Goal: Register for event/course

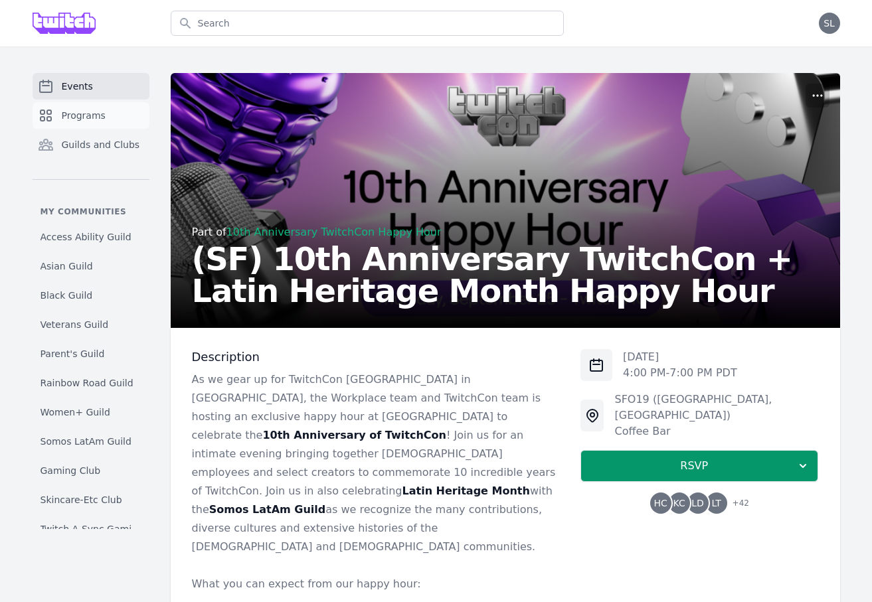
scroll to position [364, 0]
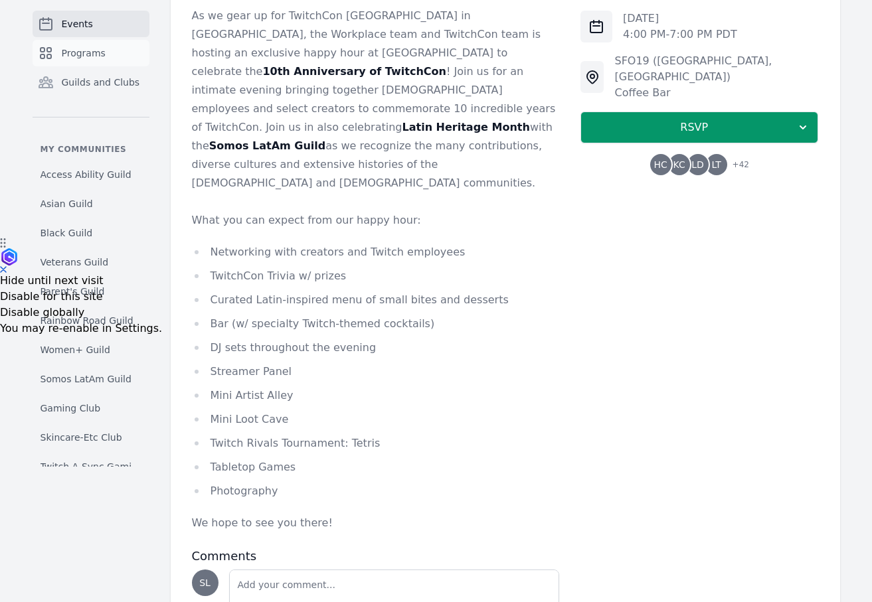
click at [86, 59] on span "Programs" at bounding box center [84, 52] width 44 height 13
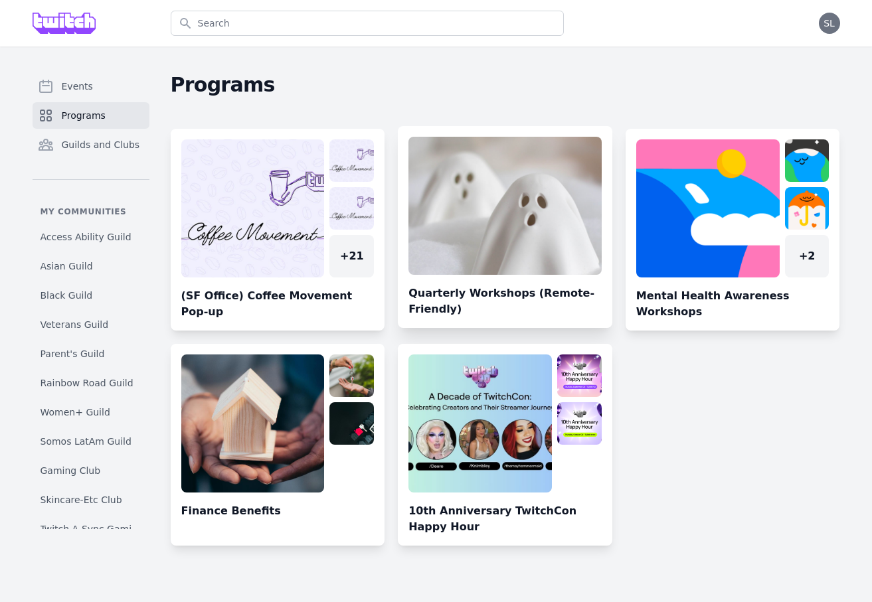
click at [491, 223] on link at bounding box center [505, 232] width 215 height 191
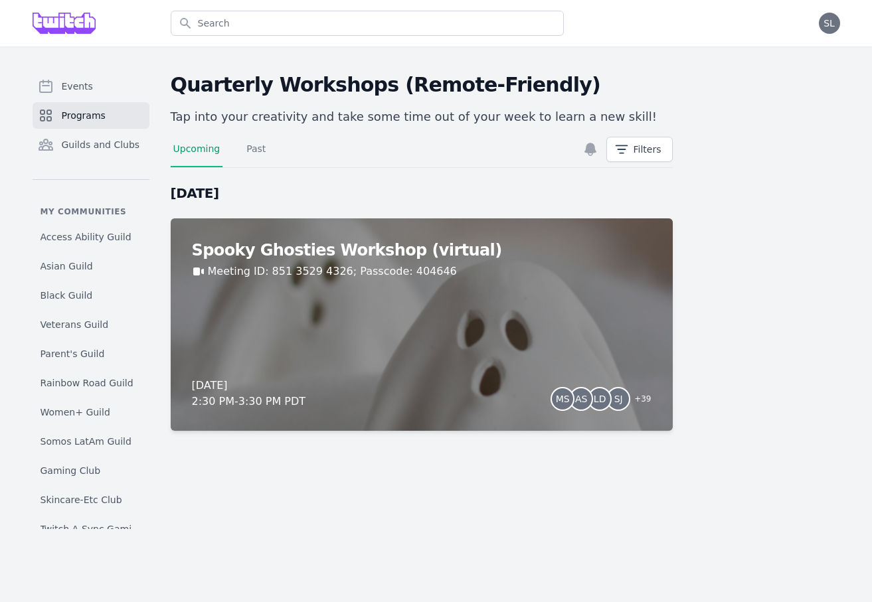
click at [88, 113] on span "Programs" at bounding box center [84, 115] width 44 height 13
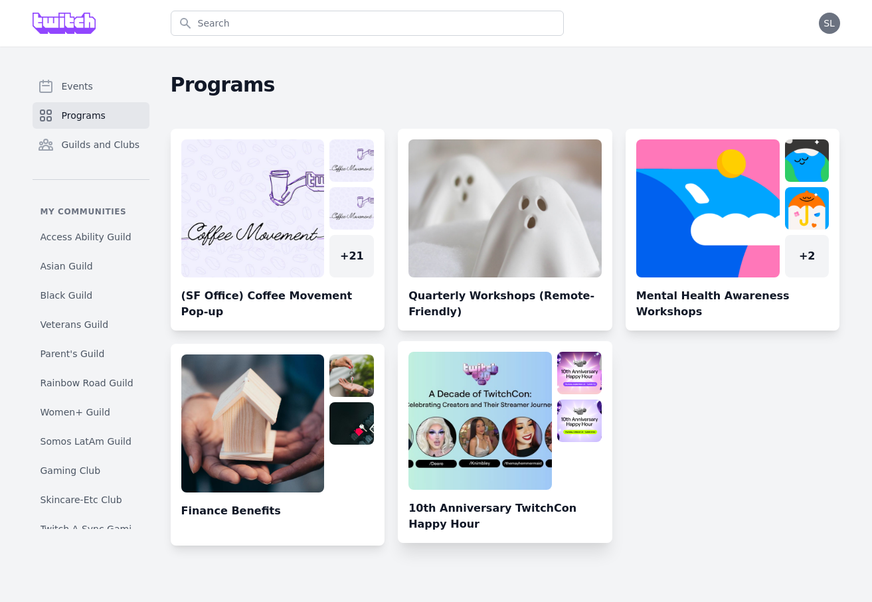
click at [466, 446] on link at bounding box center [505, 447] width 215 height 191
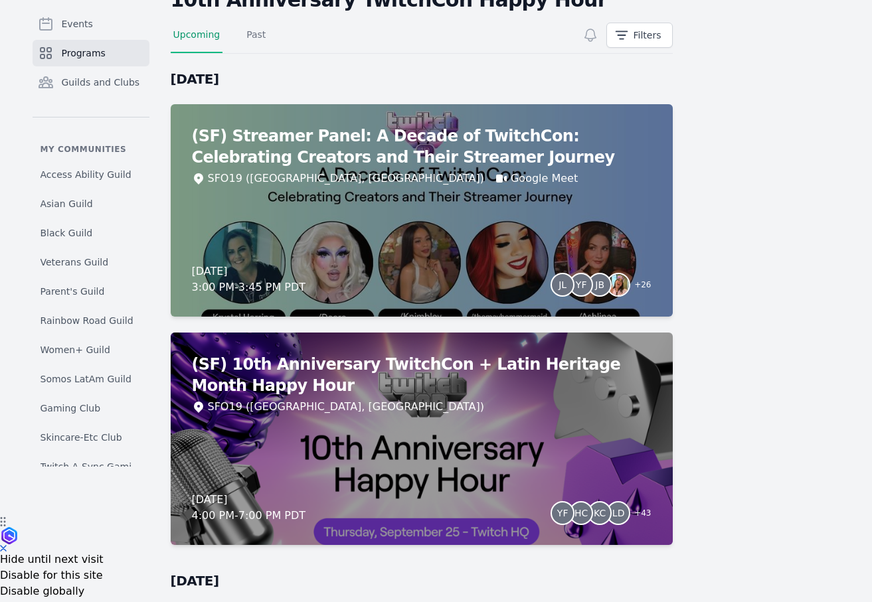
scroll to position [92, 0]
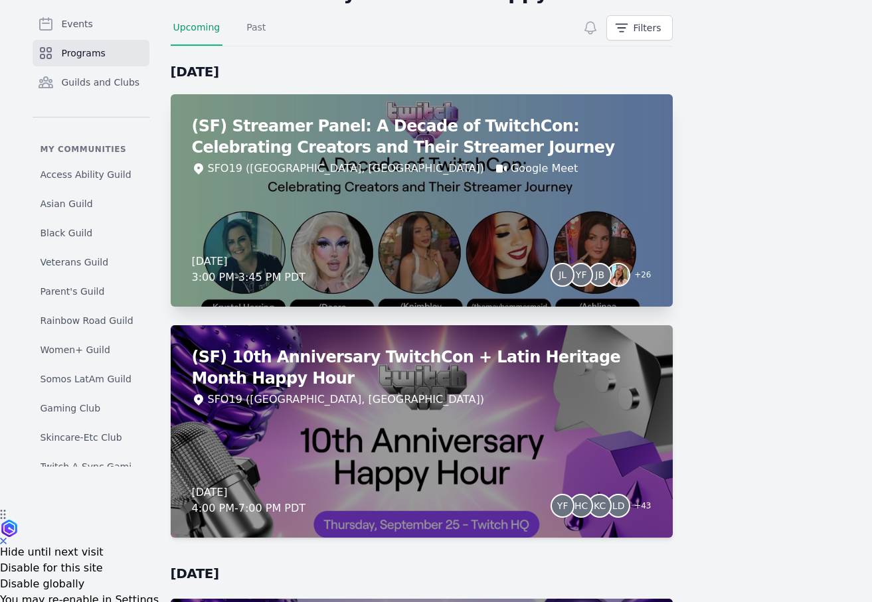
click at [601, 183] on div "(SF) Streamer Panel: A Decade of TwitchCon: Celebrating Creators and Their Stre…" at bounding box center [422, 200] width 502 height 213
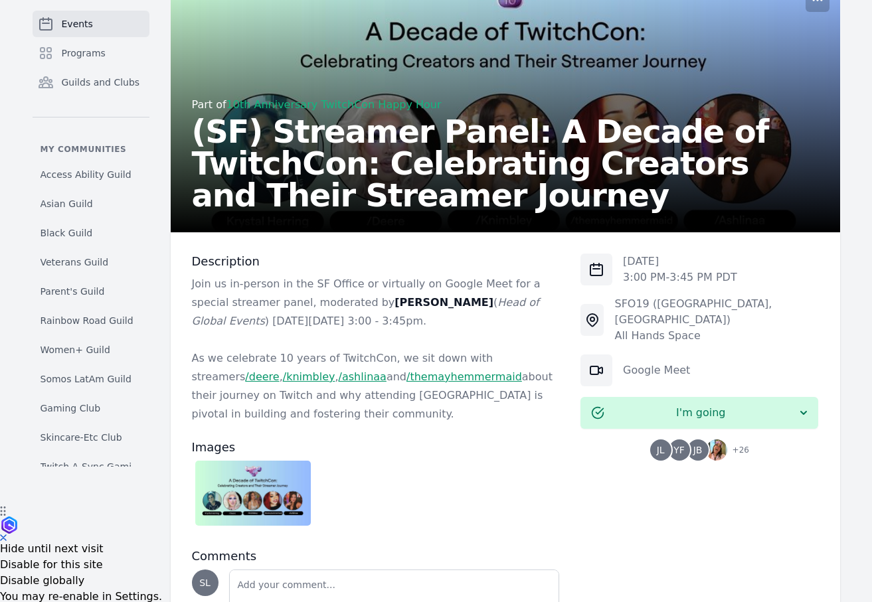
scroll to position [101, 0]
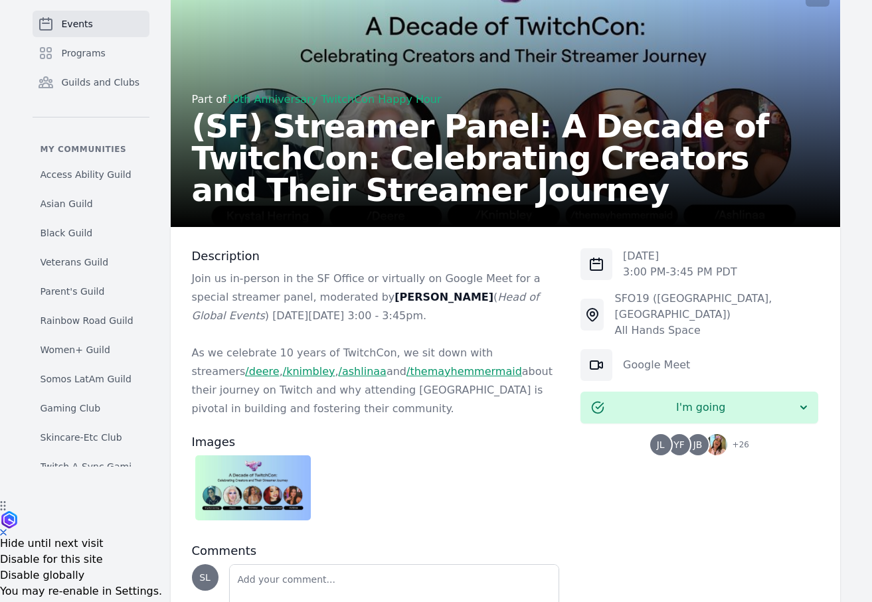
click at [683, 440] on span "YF" at bounding box center [678, 444] width 11 height 9
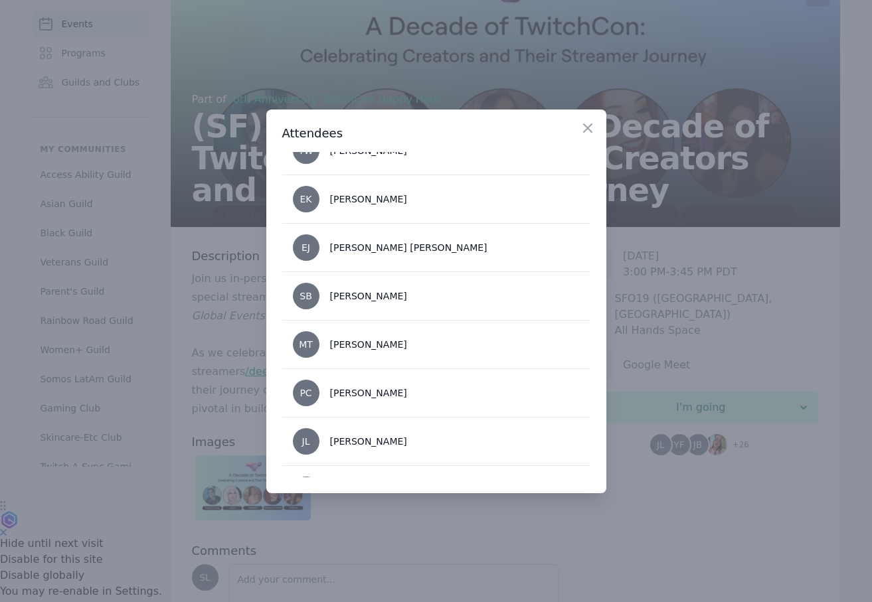
scroll to position [1128, 0]
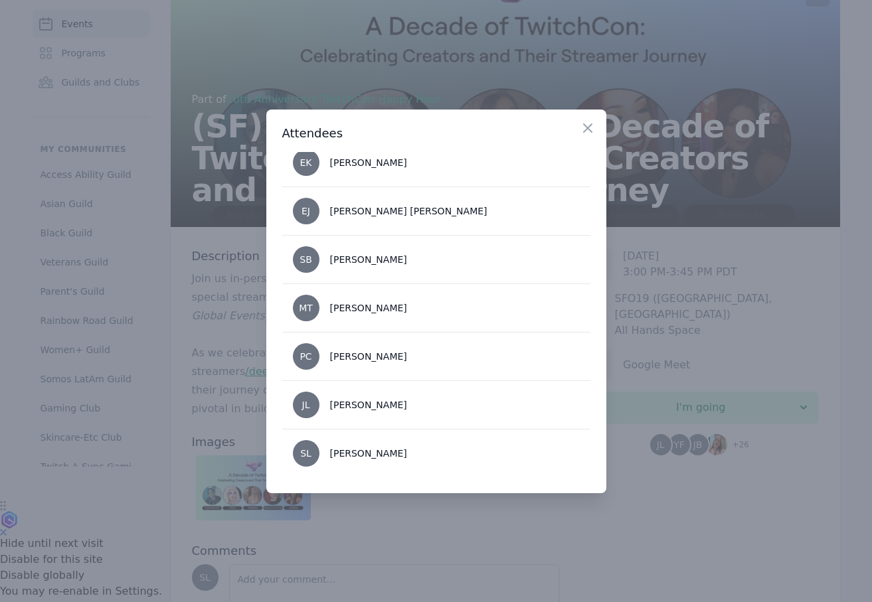
click at [711, 339] on div at bounding box center [436, 301] width 872 height 602
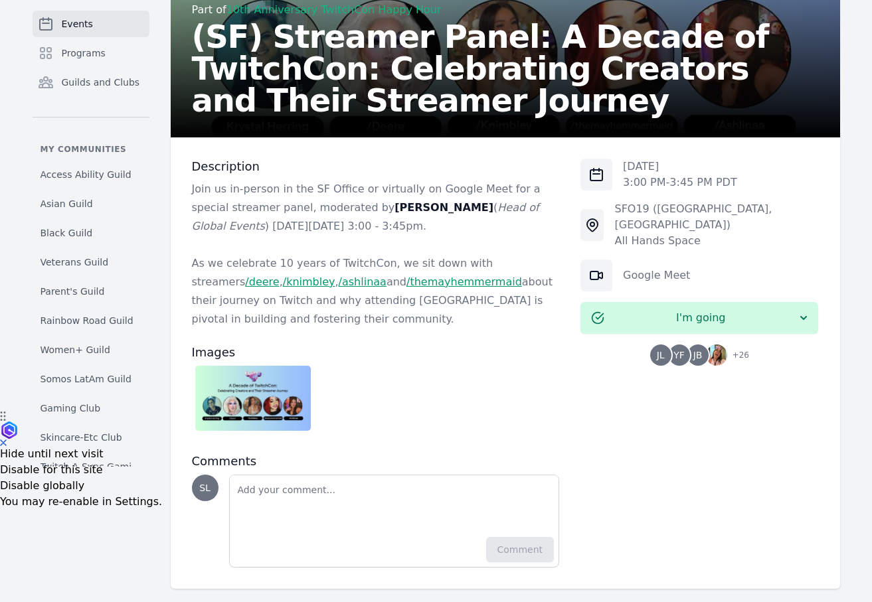
scroll to position [196, 0]
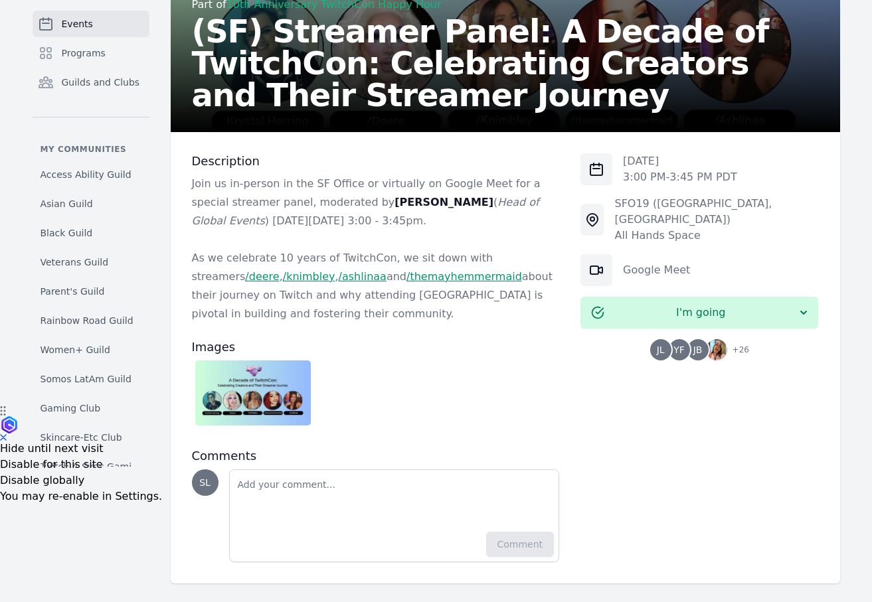
click at [263, 378] on img at bounding box center [253, 393] width 116 height 65
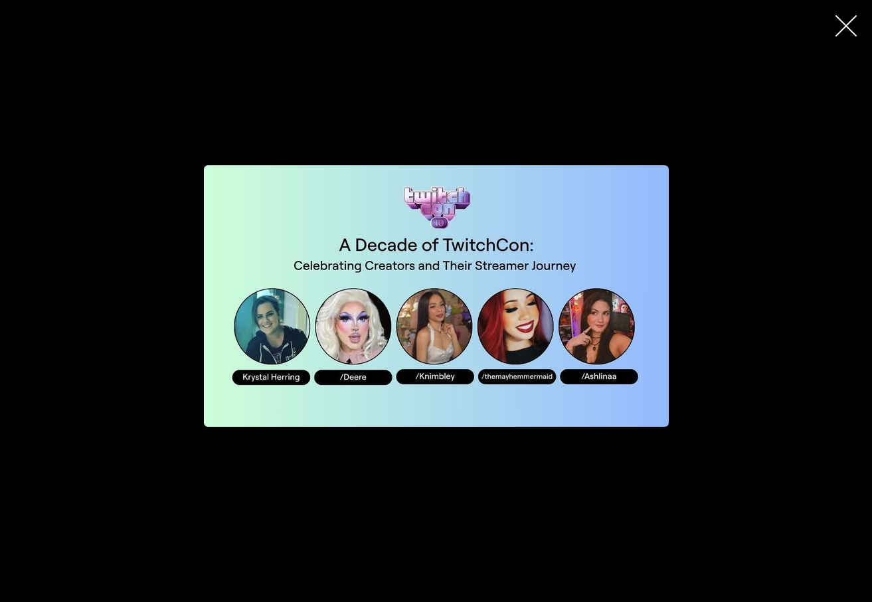
click at [724, 337] on div "button" at bounding box center [436, 296] width 632 height 424
click at [844, 31] on icon "button" at bounding box center [845, 25] width 21 height 21
